Goal: Information Seeking & Learning: Learn about a topic

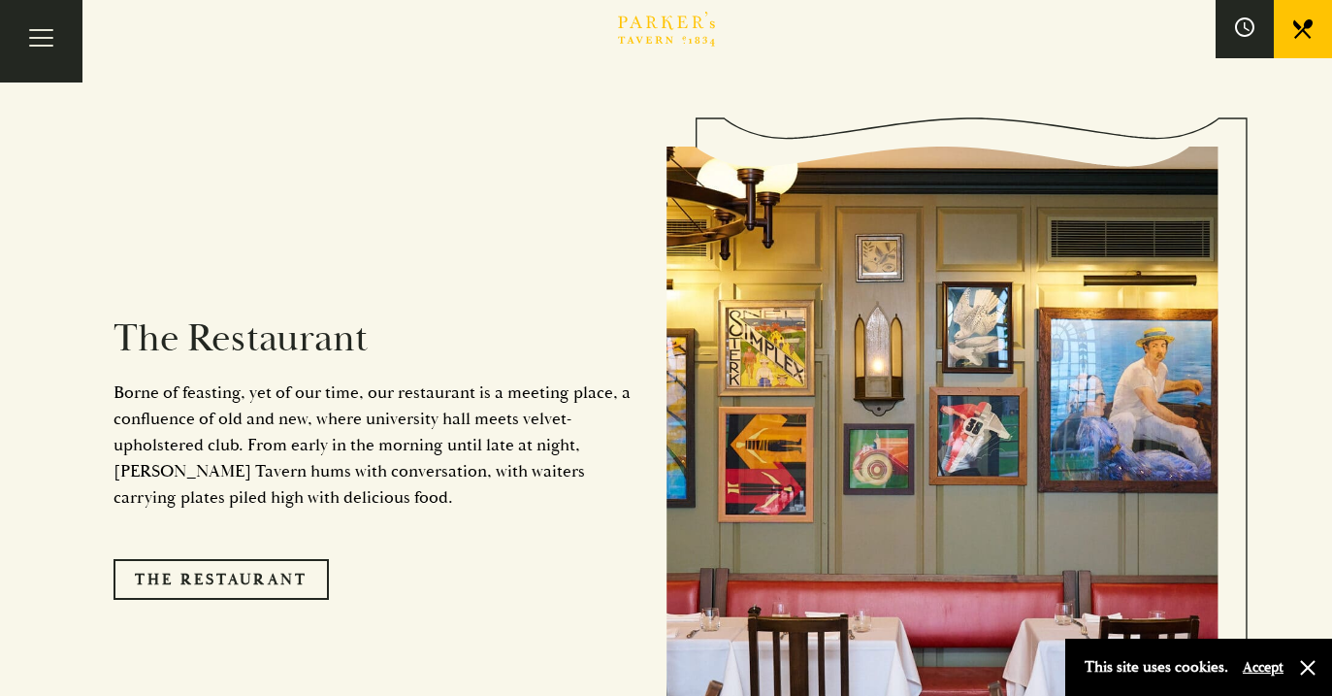
scroll to position [1650, 0]
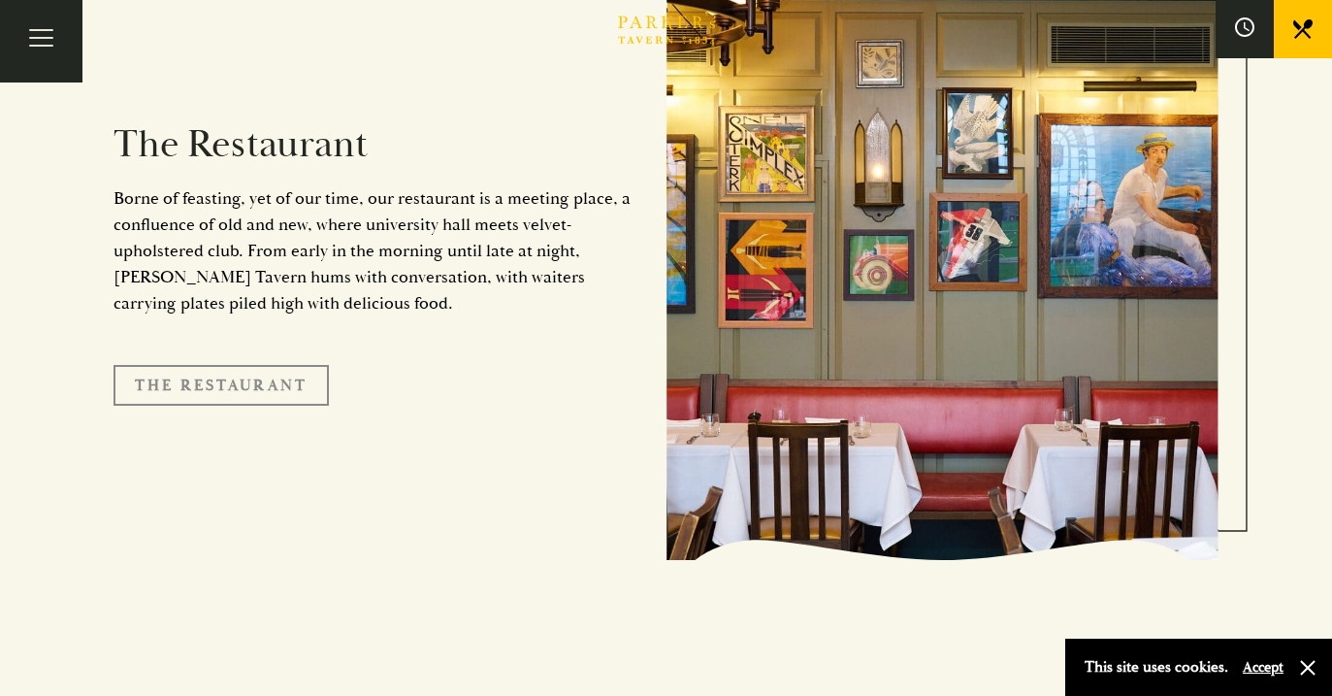
click at [300, 365] on link "The Restaurant" at bounding box center [221, 385] width 215 height 41
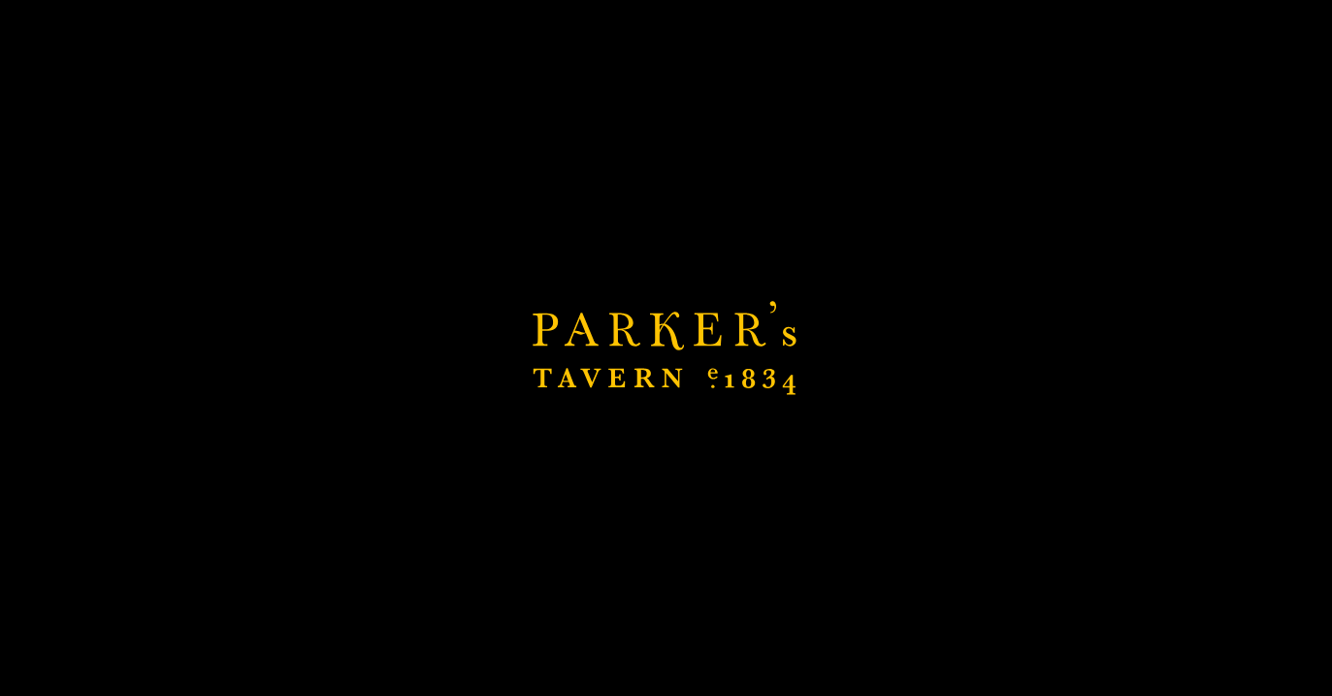
scroll to position [1844, 0]
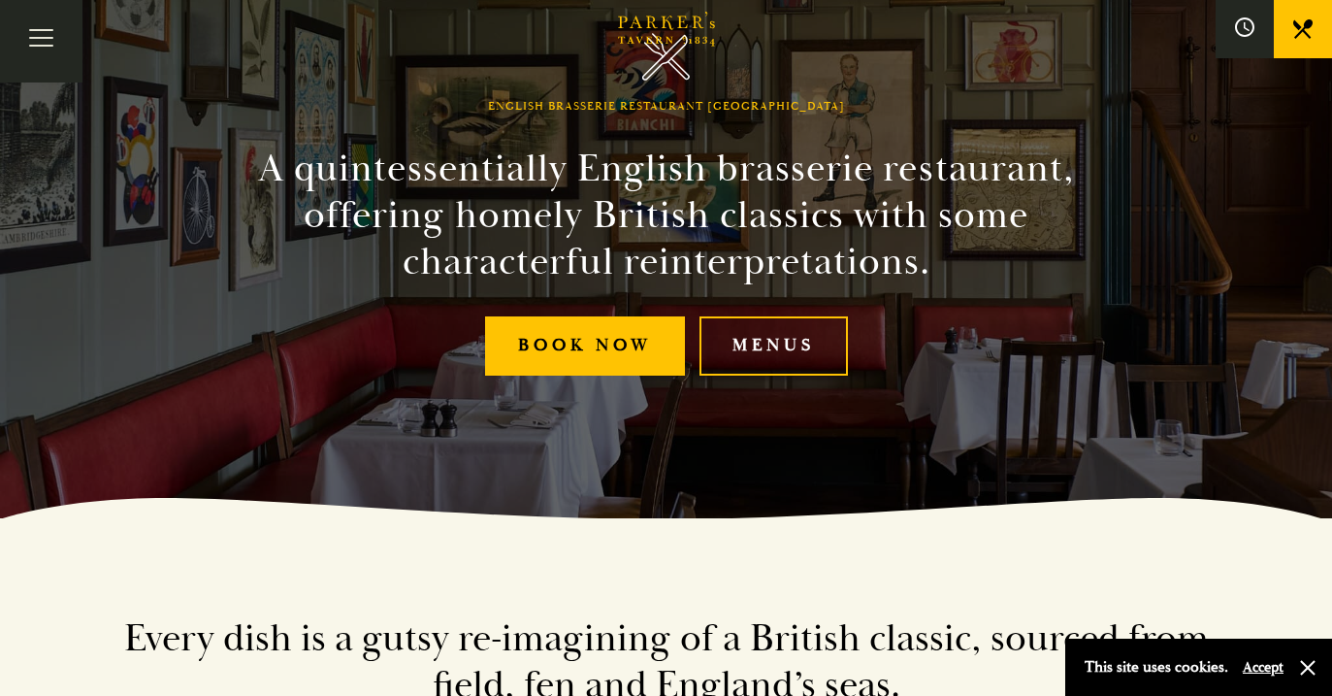
scroll to position [194, 0]
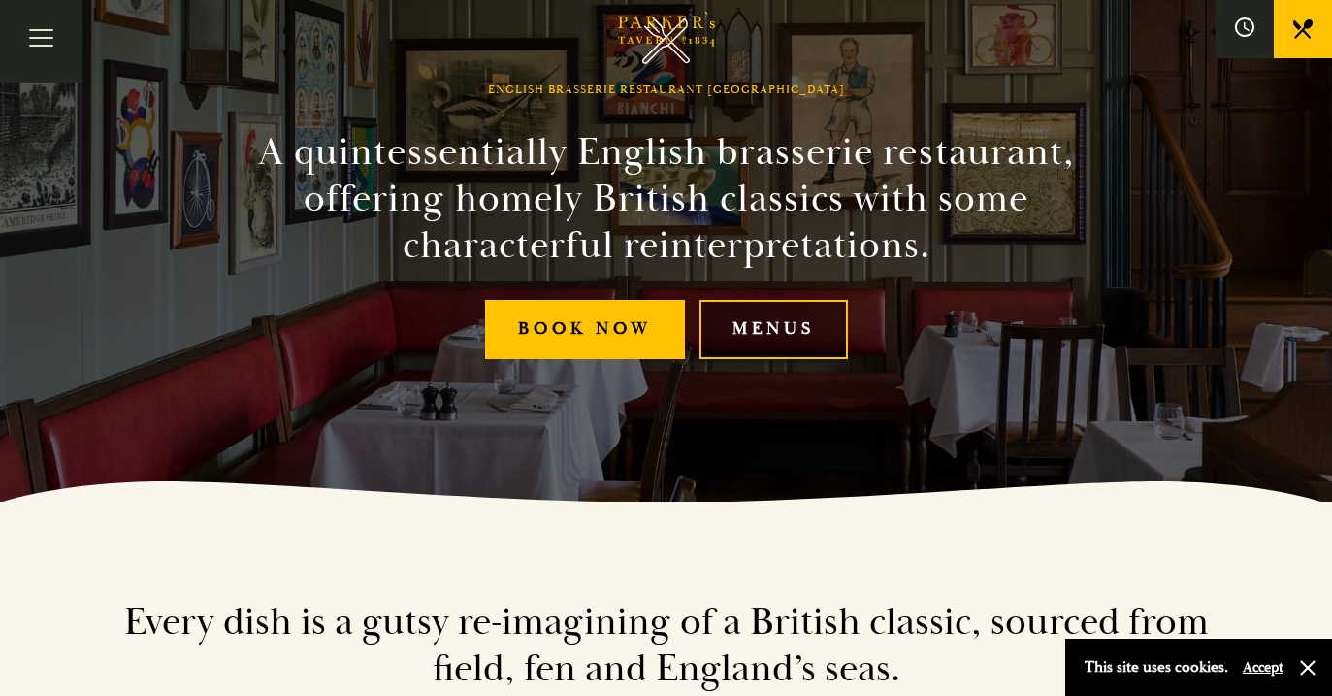
click at [825, 324] on link "Menus" at bounding box center [774, 329] width 148 height 59
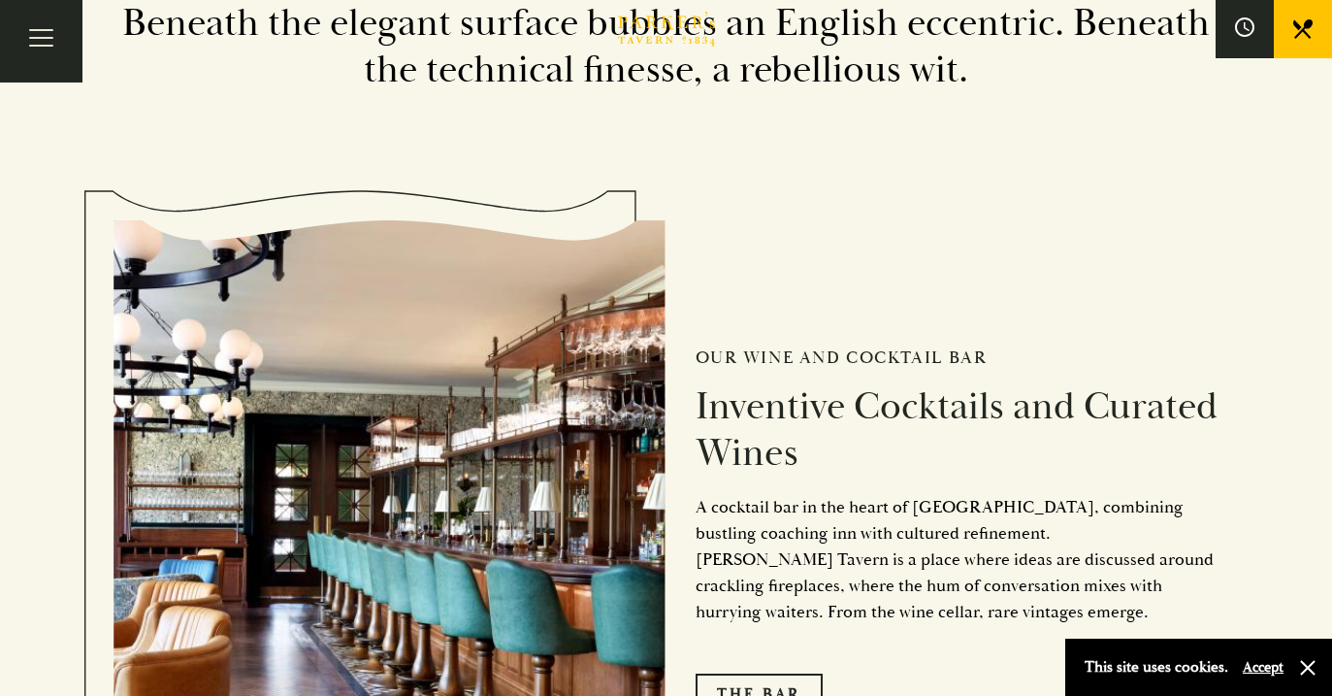
scroll to position [2814, 0]
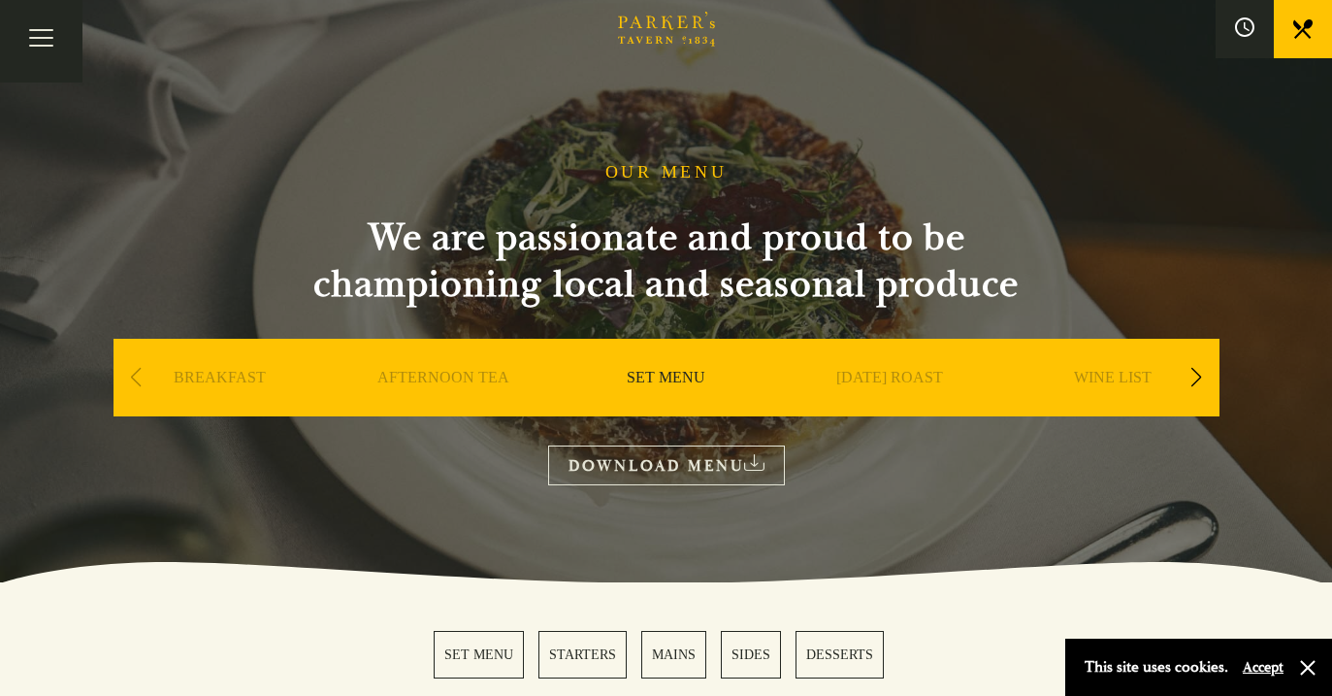
click at [1184, 385] on div "Next slide" at bounding box center [1197, 377] width 26 height 43
click at [927, 369] on link "A LA CARTE" at bounding box center [889, 407] width 90 height 78
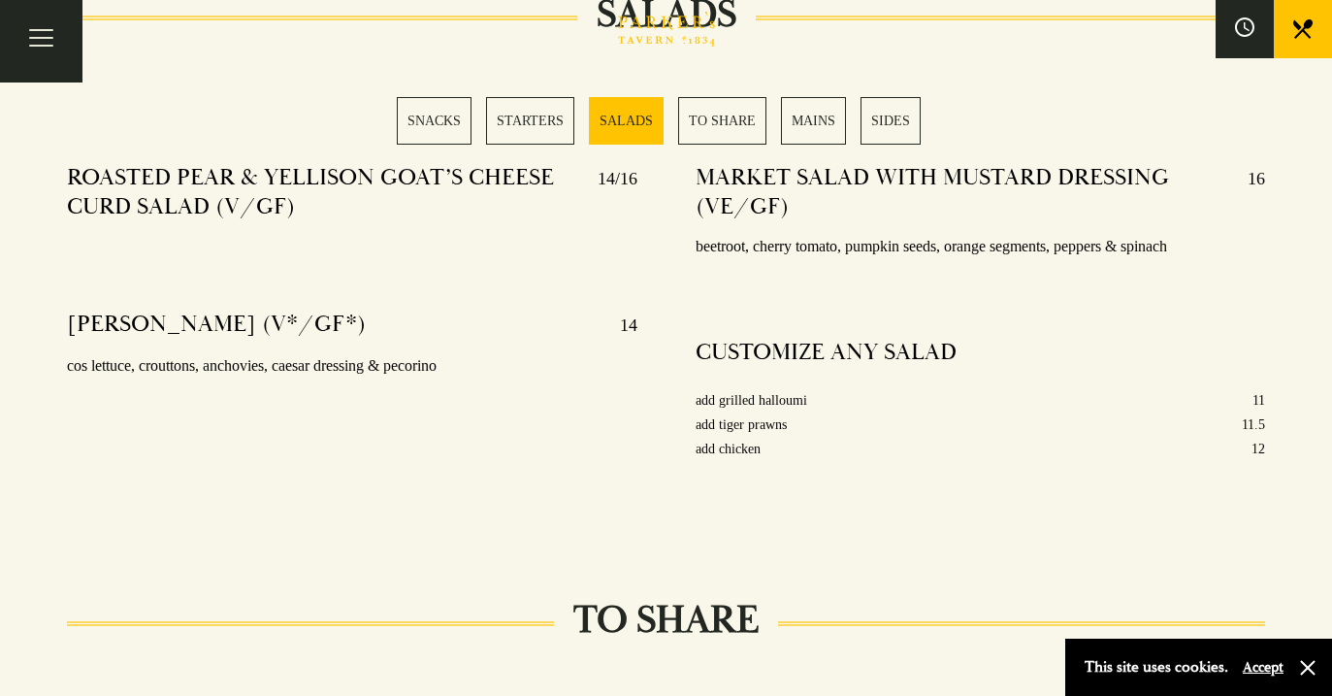
scroll to position [2523, 0]
